Goal: Task Accomplishment & Management: Use online tool/utility

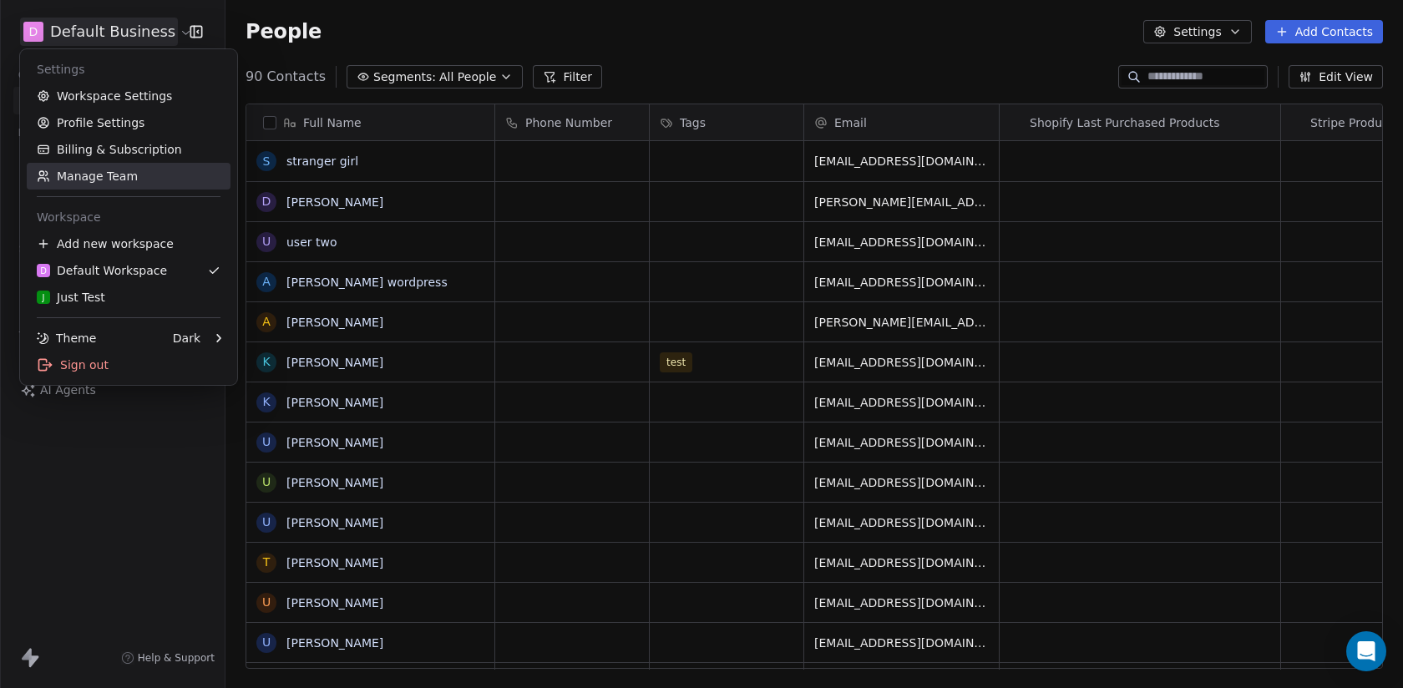
scroll to position [605, 1177]
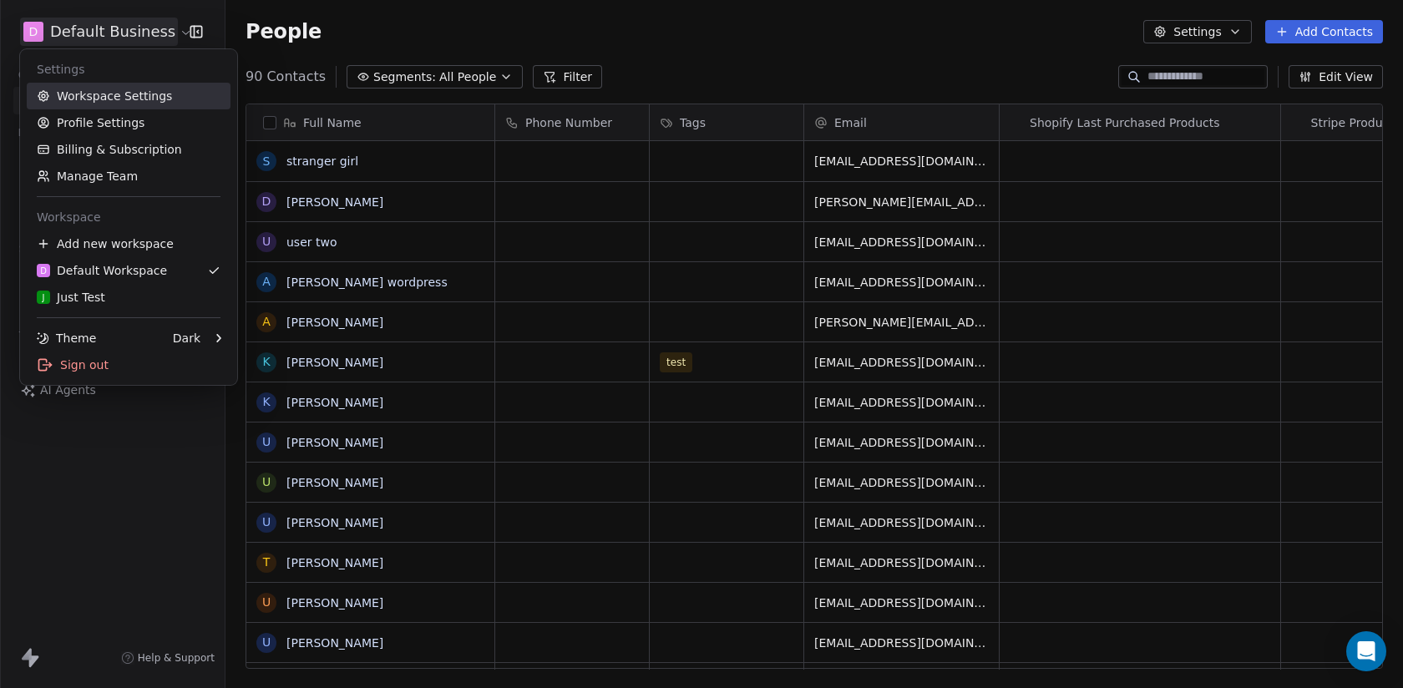
click at [142, 99] on link "Workspace Settings" at bounding box center [129, 96] width 204 height 27
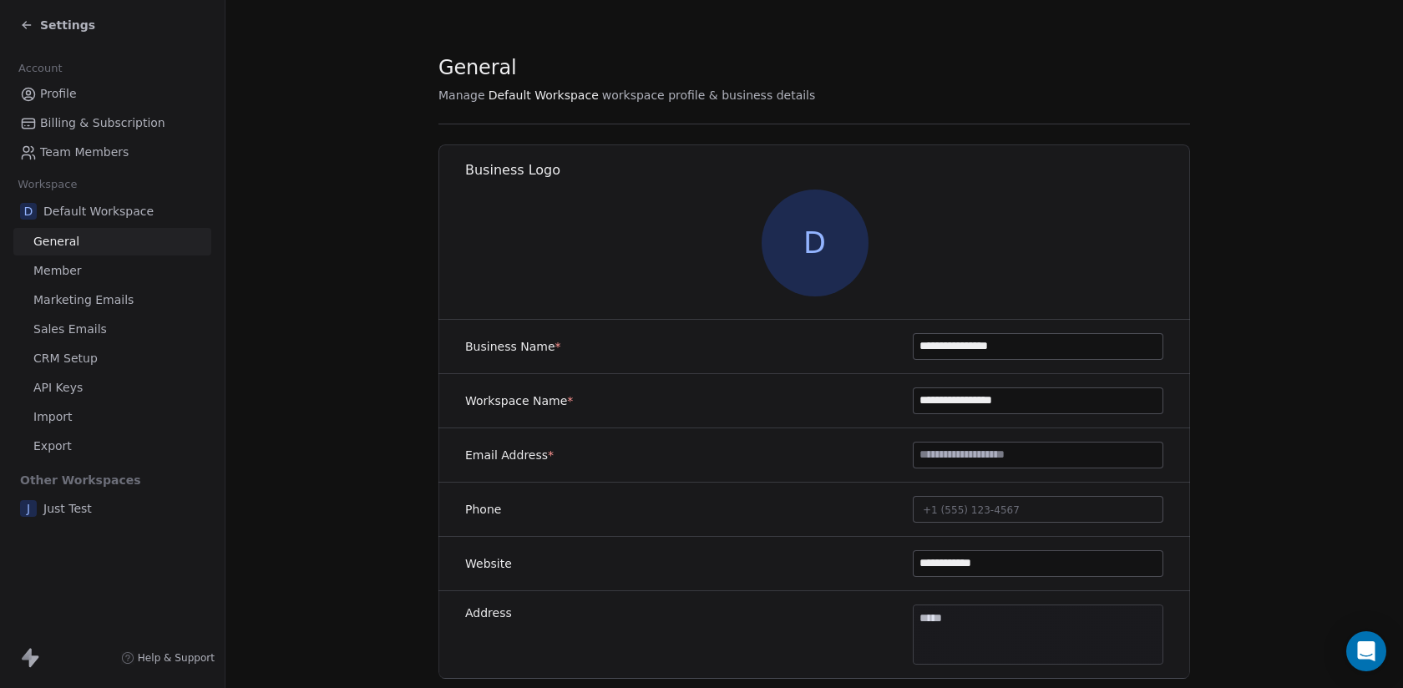
click at [73, 332] on span "Sales Emails" at bounding box center [69, 330] width 73 height 18
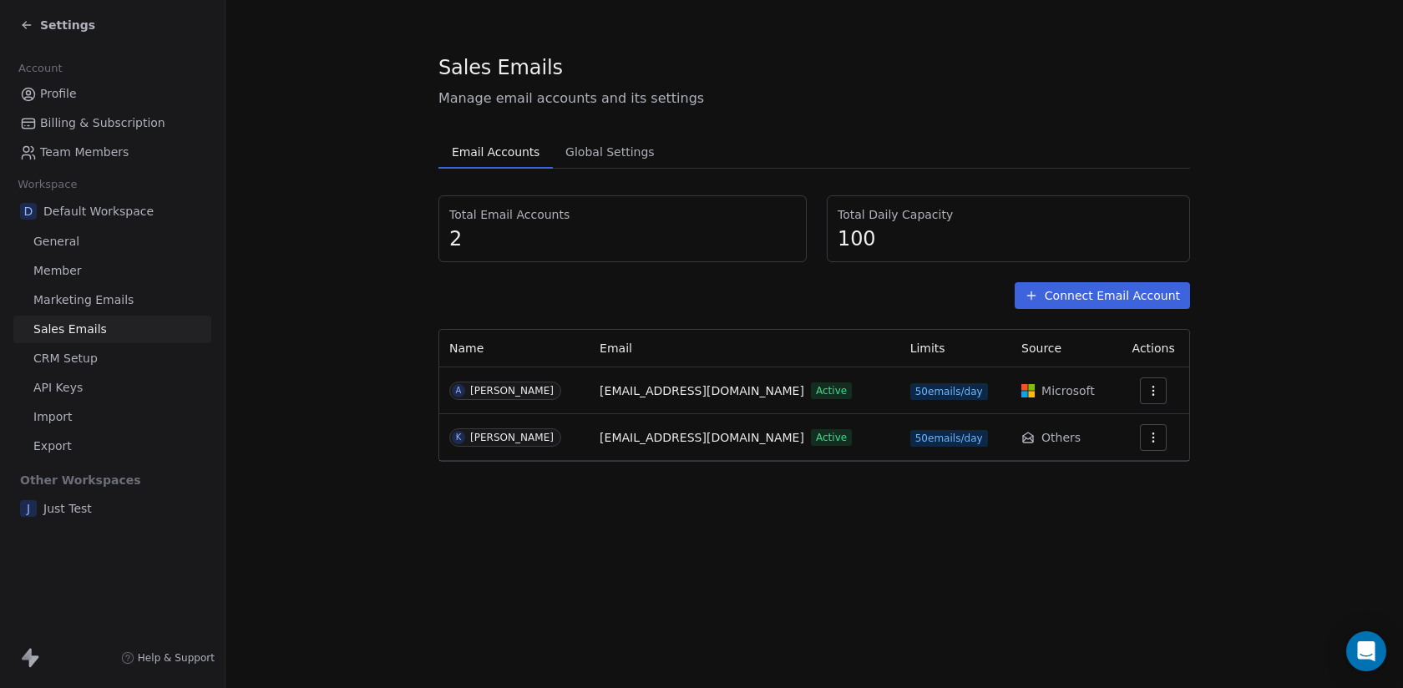
click at [1103, 296] on button "Connect Email Account" at bounding box center [1102, 295] width 175 height 27
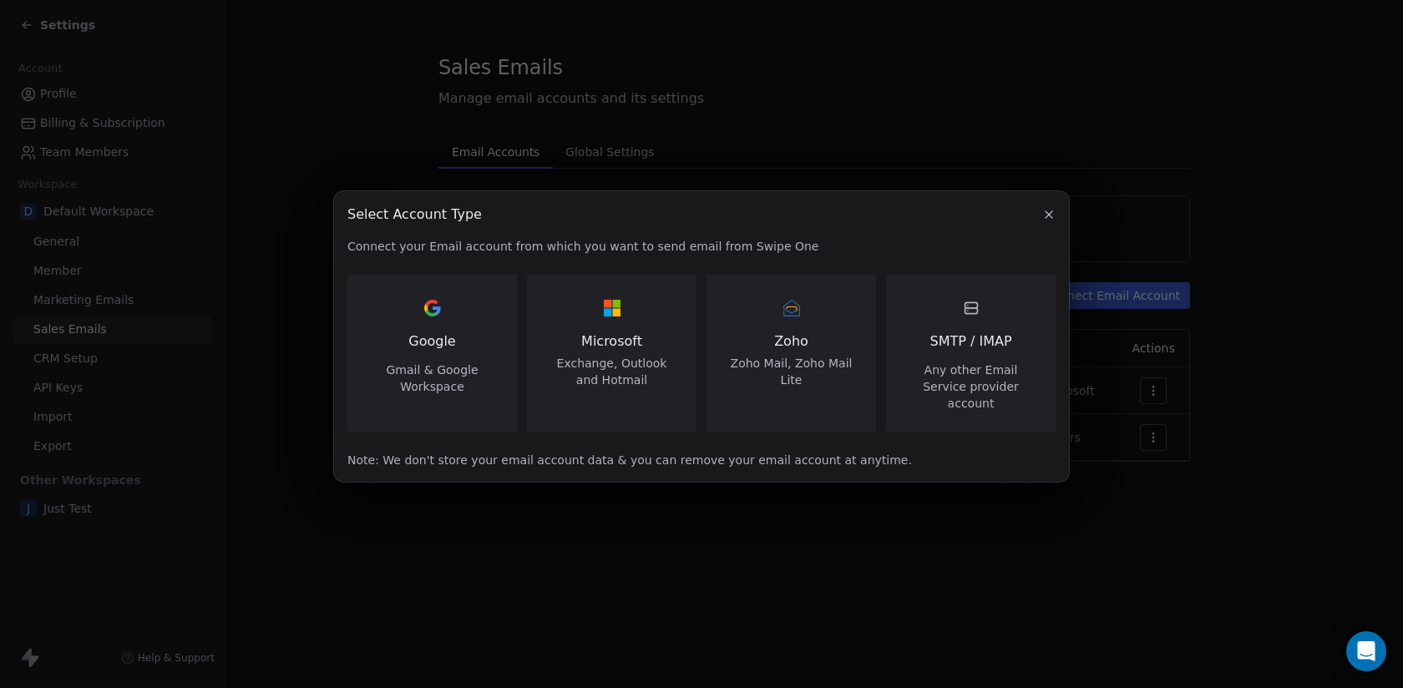
click at [1005, 362] on div "SMTP / IMAP Any other Email Service provider account" at bounding box center [970, 353] width 129 height 117
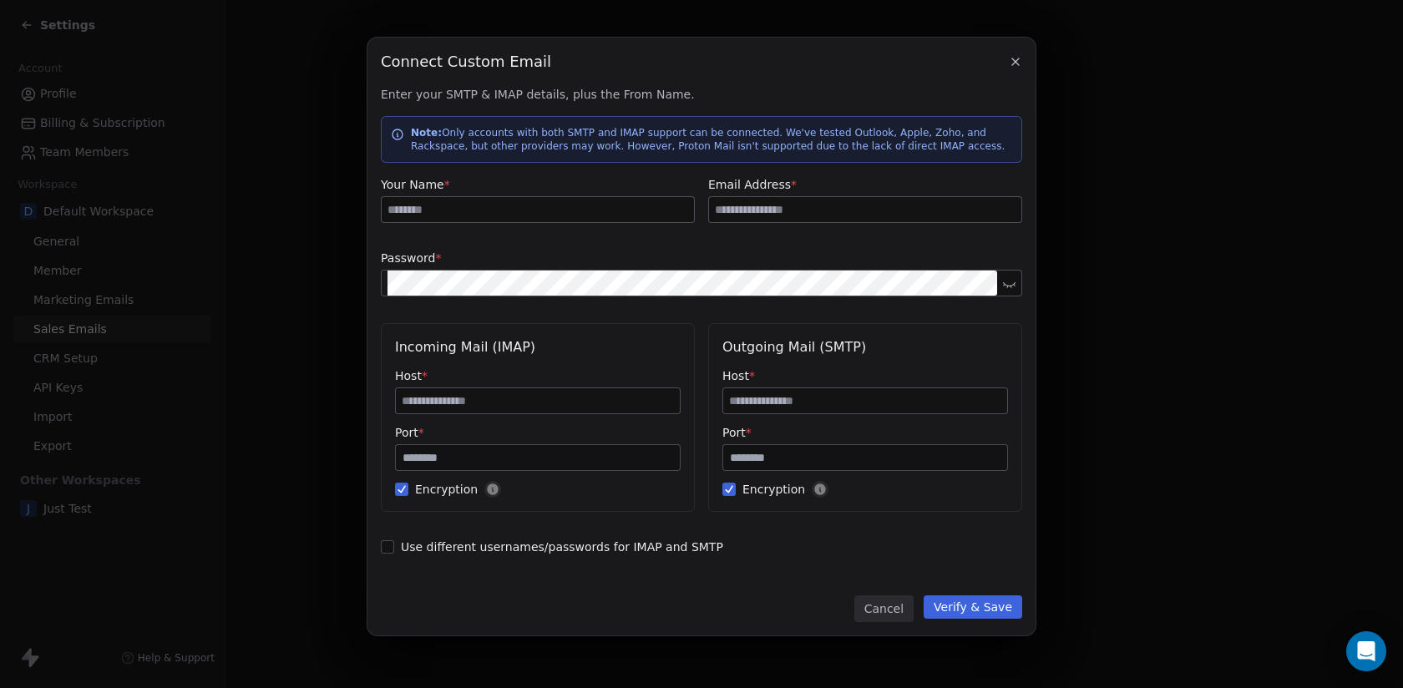
click at [1006, 607] on button "Verify & Save" at bounding box center [973, 606] width 99 height 23
click at [985, 615] on button "Verify & Save" at bounding box center [973, 606] width 99 height 23
click at [950, 605] on button "Verify & Save" at bounding box center [973, 606] width 99 height 23
